Goal: Information Seeking & Learning: Learn about a topic

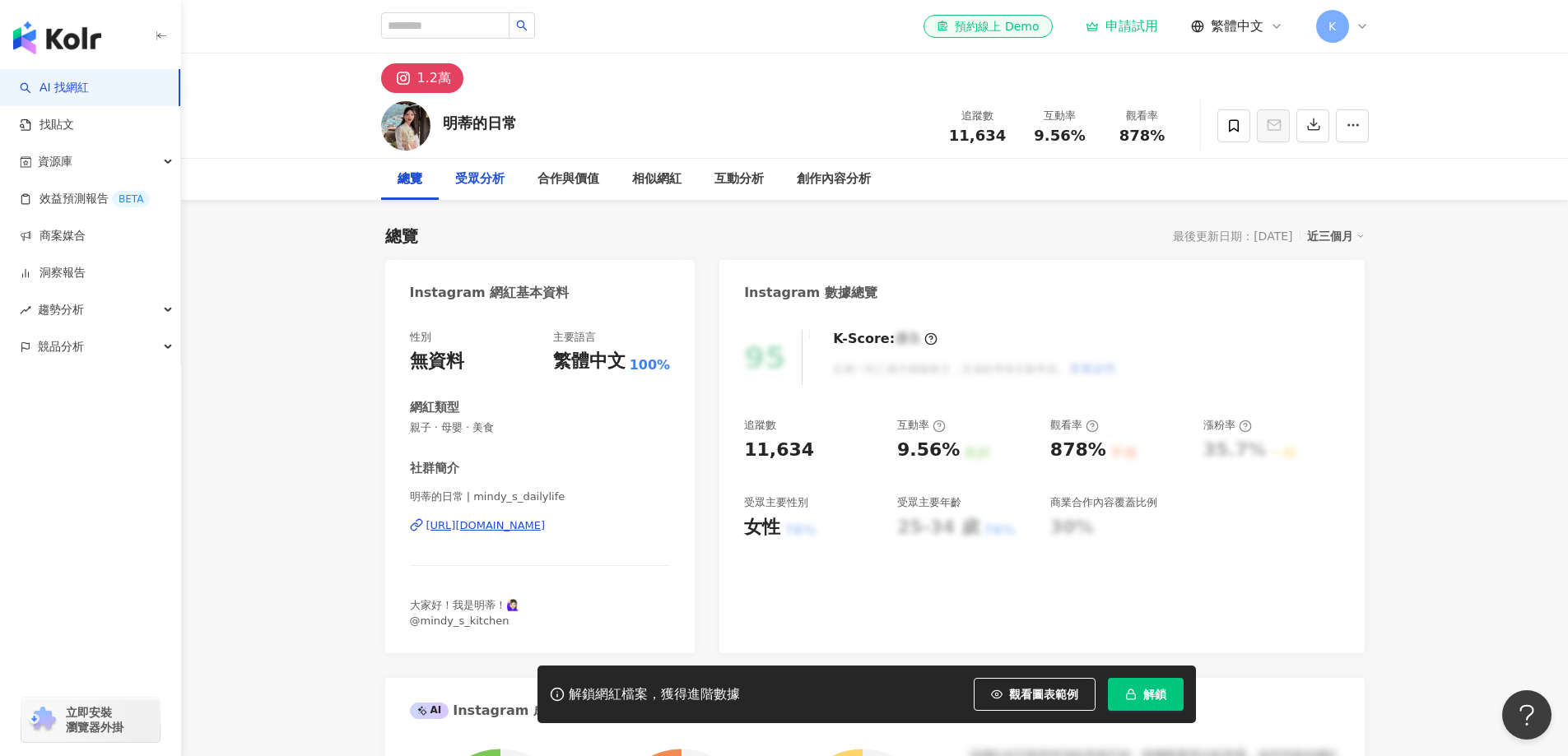
click at [501, 176] on div "受眾分析" at bounding box center [479, 179] width 49 height 19
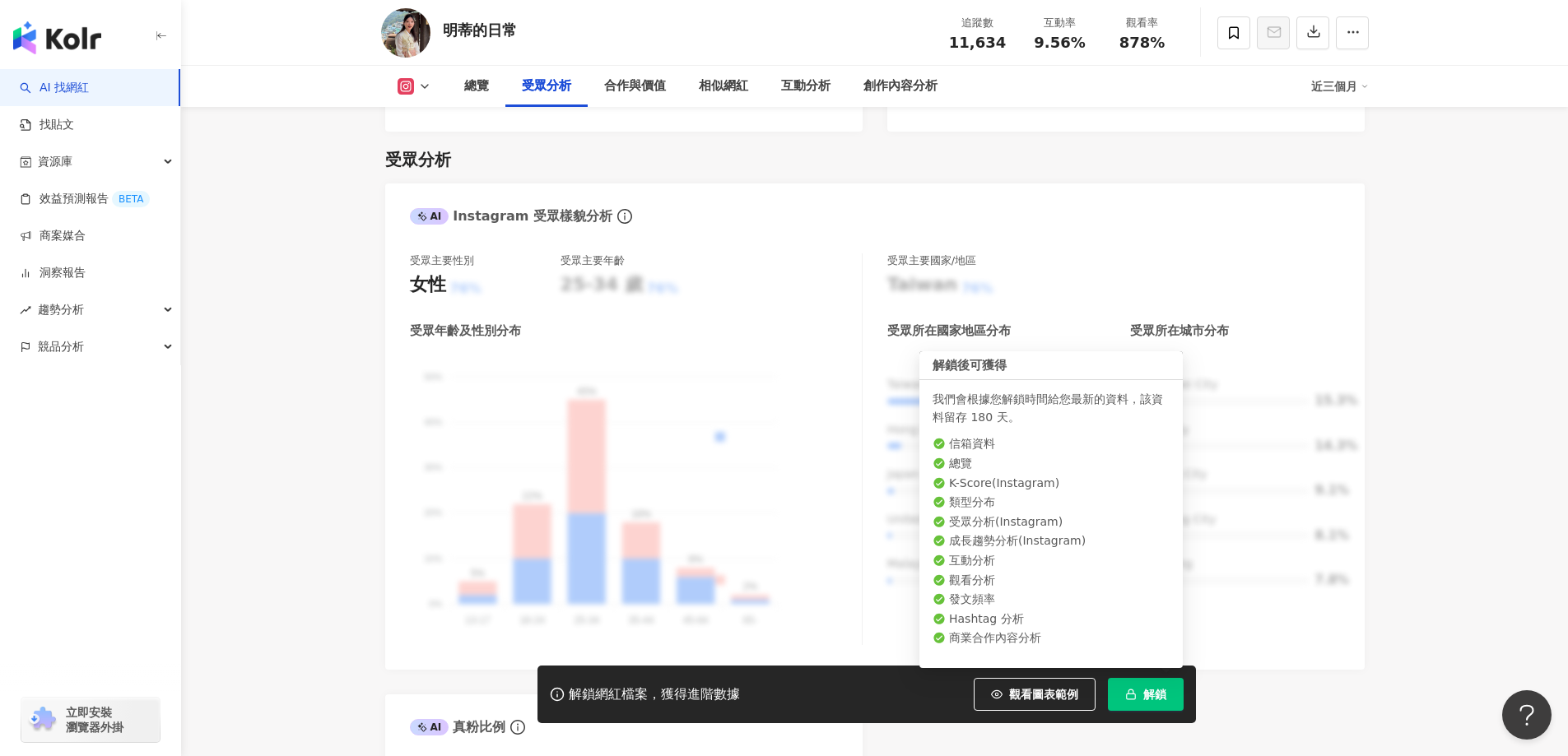
click at [1145, 695] on span "解鎖" at bounding box center [1154, 694] width 23 height 14
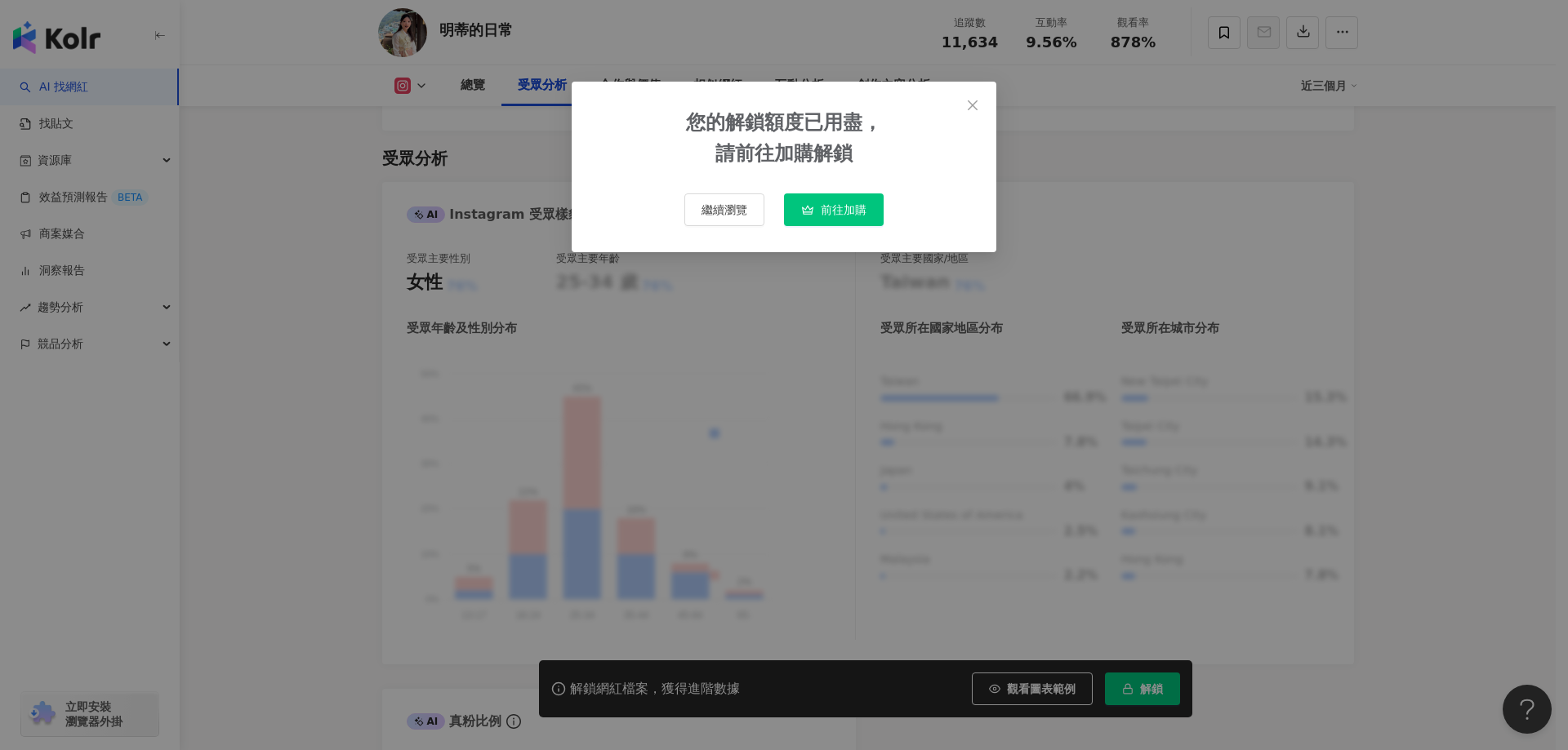
click at [731, 214] on span "繼續瀏覽" at bounding box center [725, 210] width 46 height 13
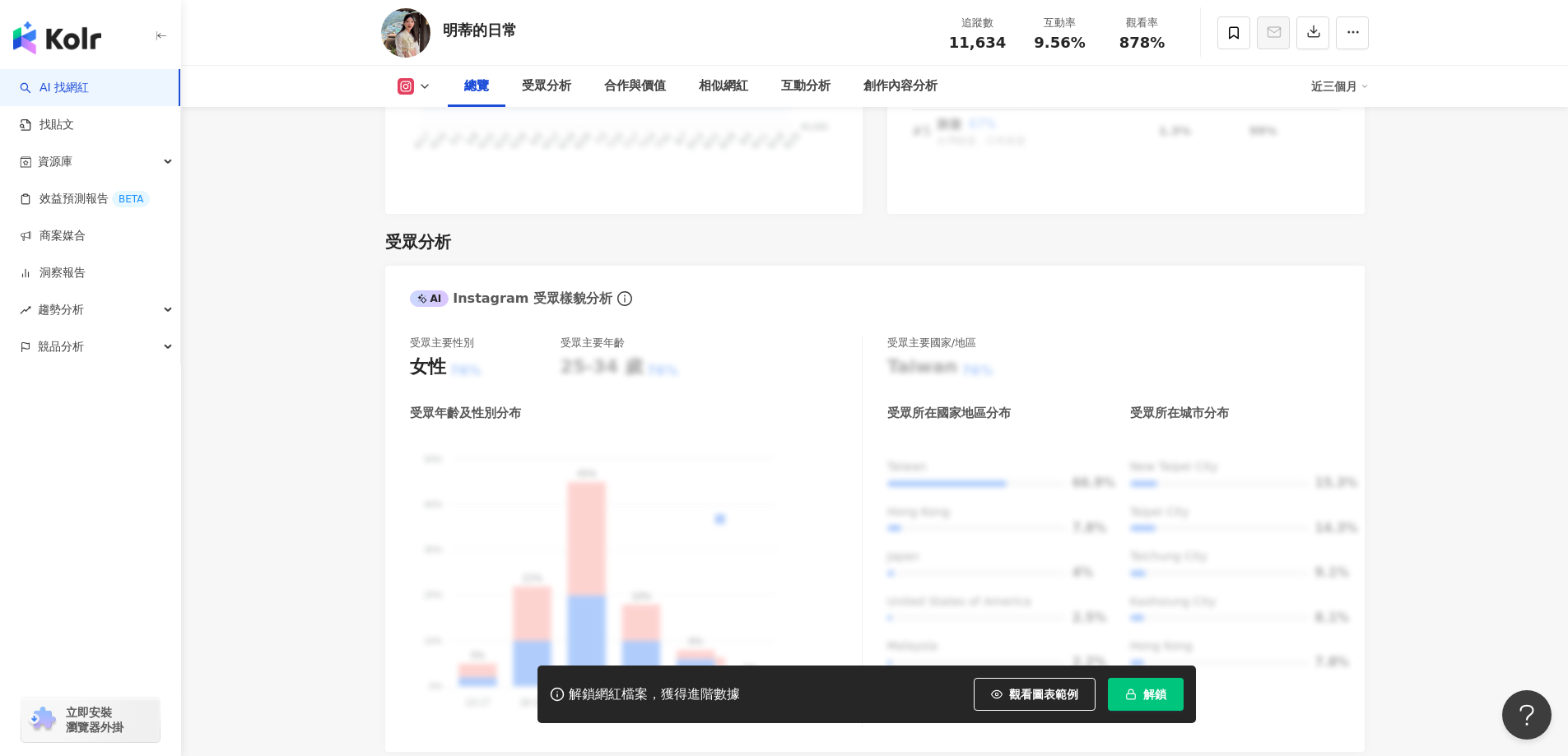
scroll to position [1046, 0]
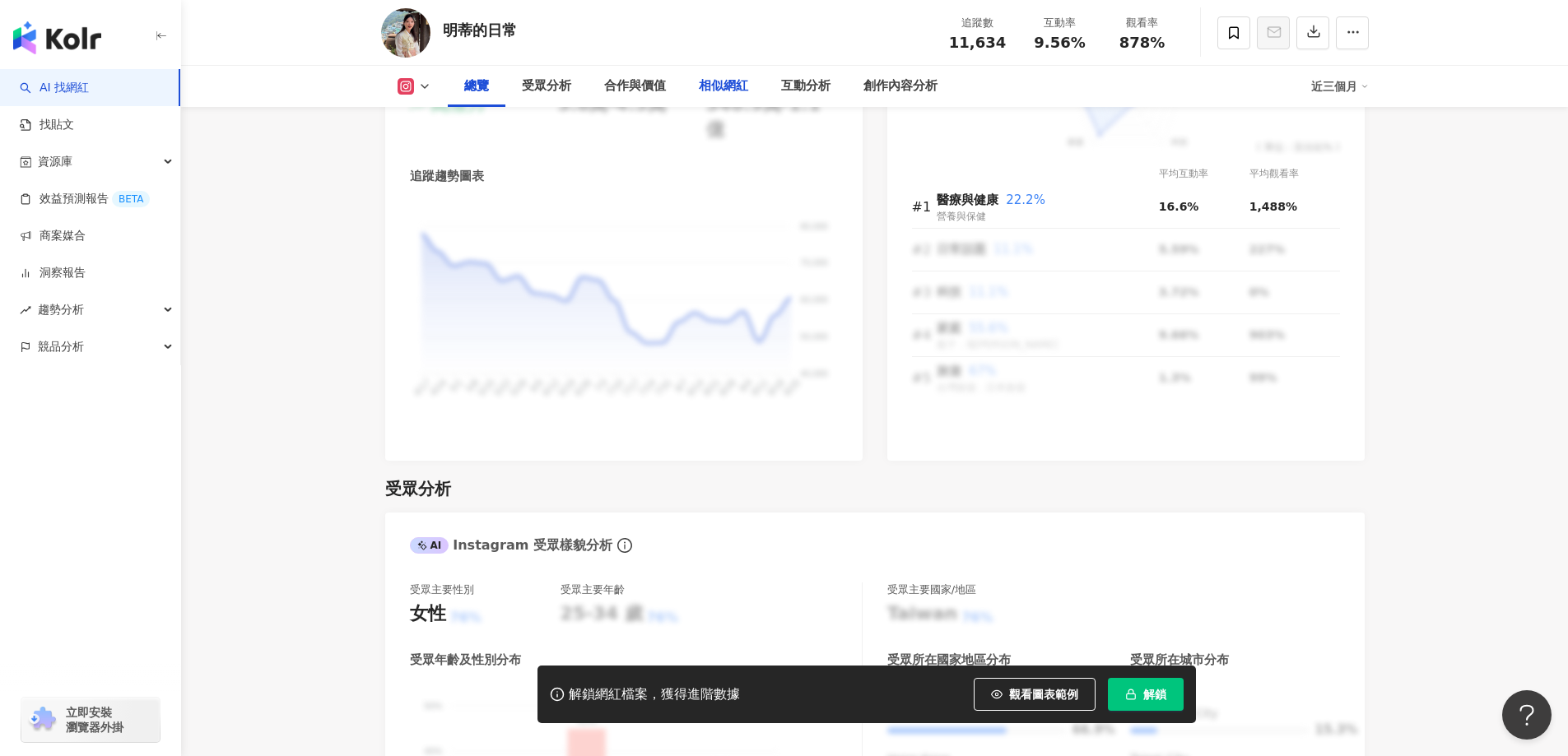
click at [726, 80] on div "相似網紅" at bounding box center [722, 86] width 49 height 19
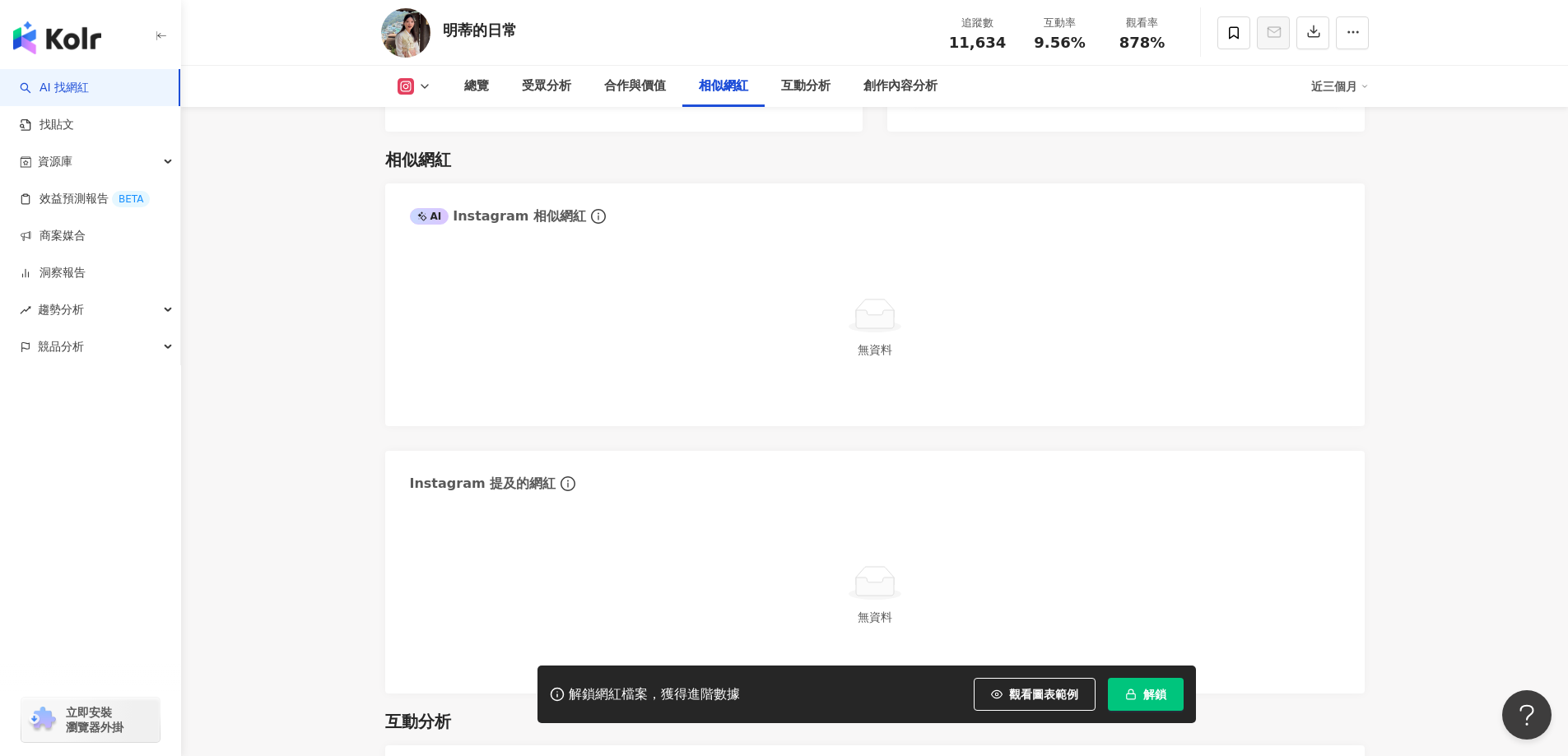
click at [416, 87] on button at bounding box center [414, 86] width 67 height 16
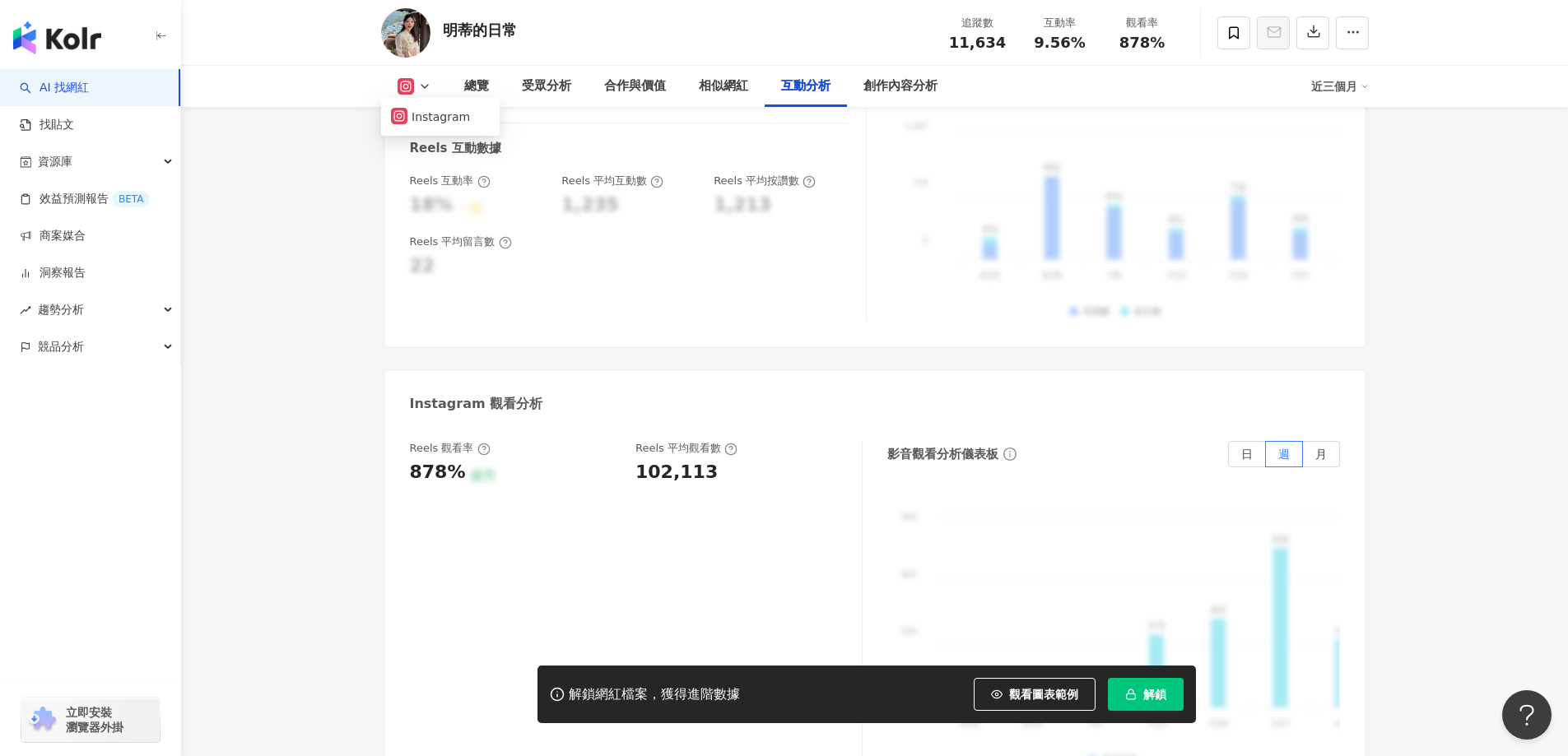
scroll to position [3160, 0]
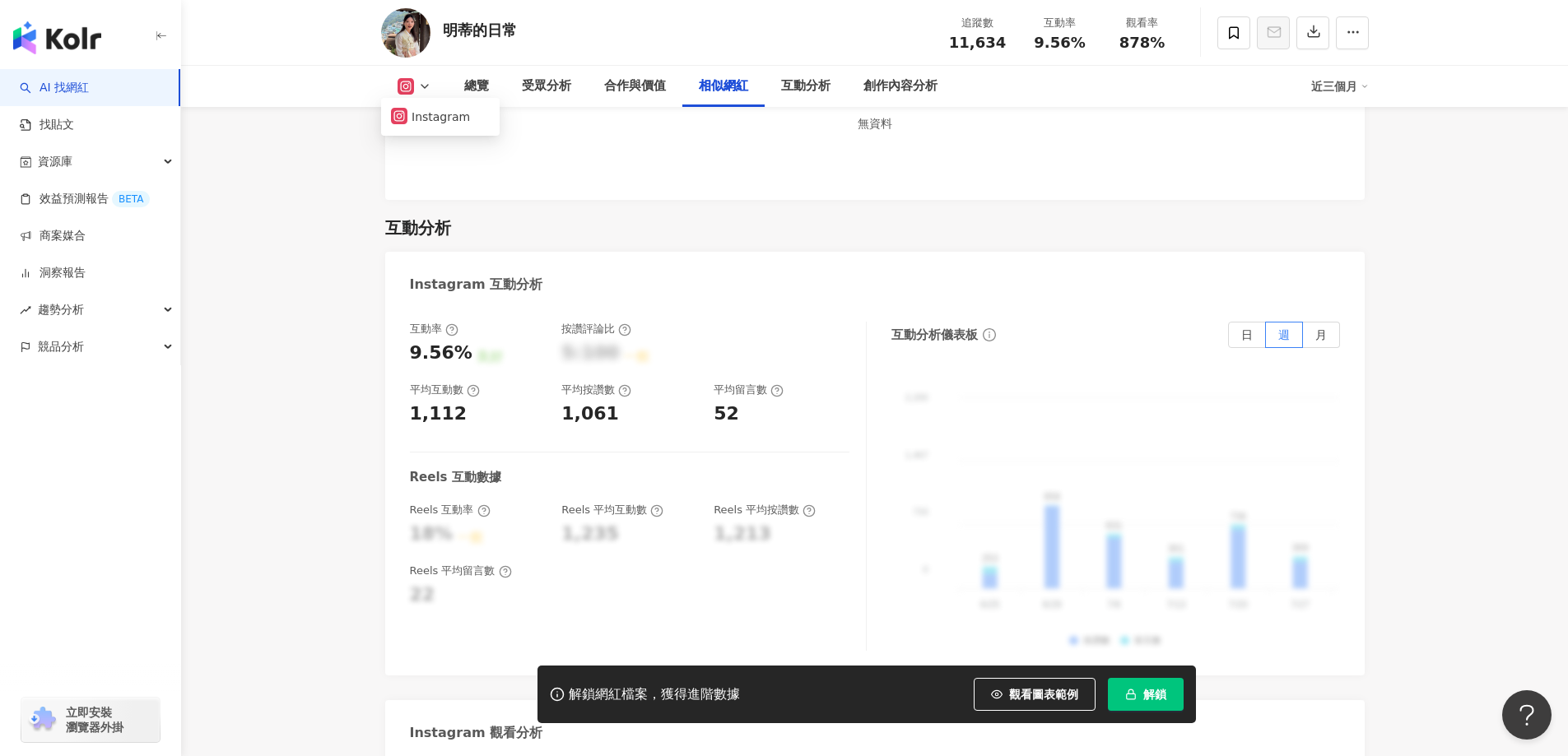
scroll to position [1376, 0]
